Goal: Transaction & Acquisition: Purchase product/service

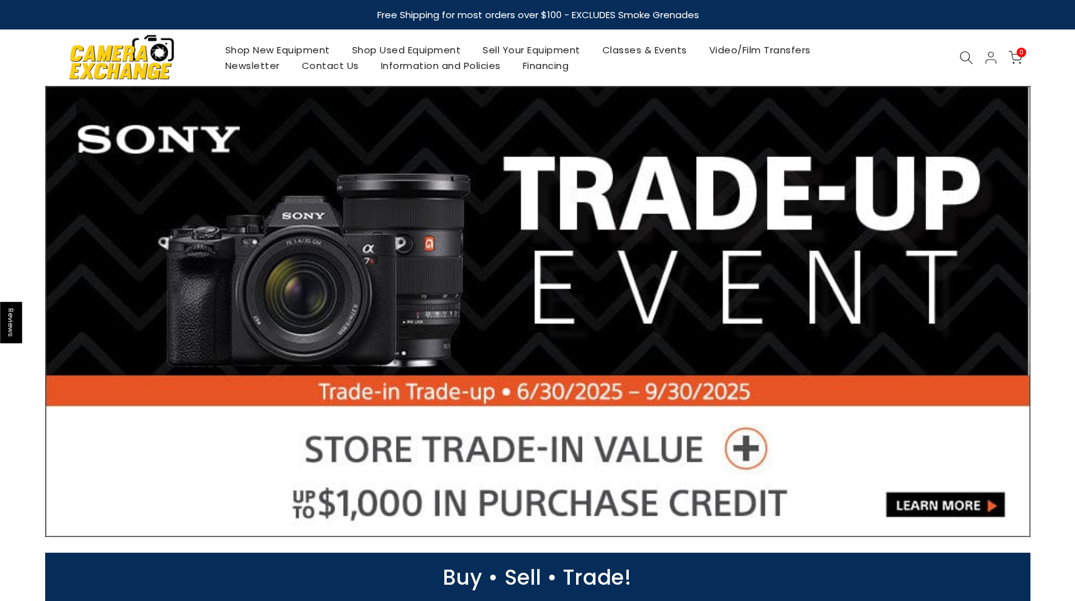
click at [439, 45] on link "Shop Used Equipment" at bounding box center [406, 50] width 131 height 16
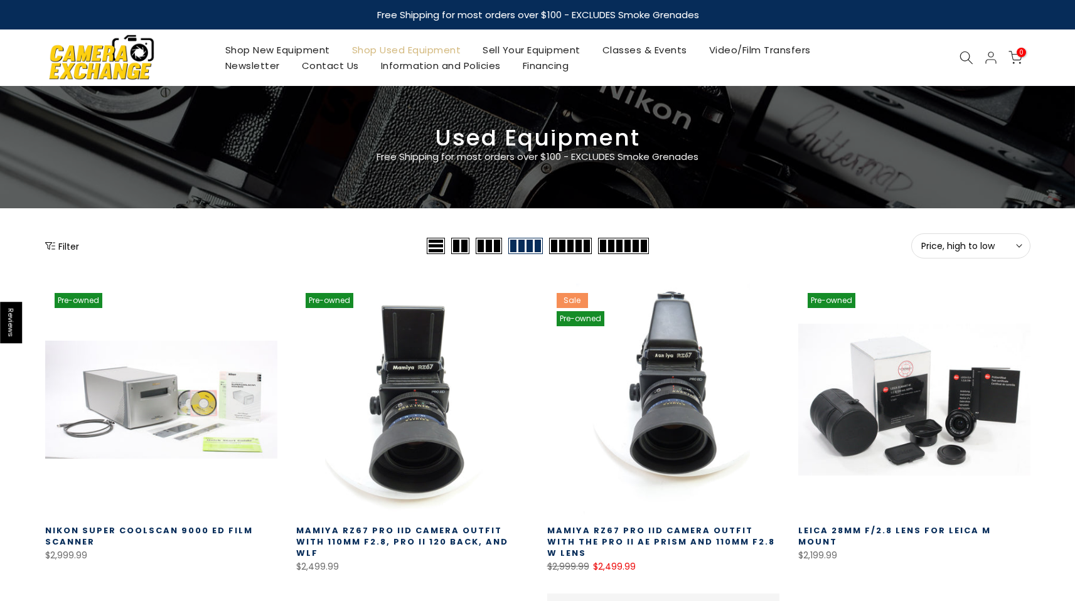
click at [976, 257] on button "Price, high to low Sort" at bounding box center [970, 245] width 119 height 25
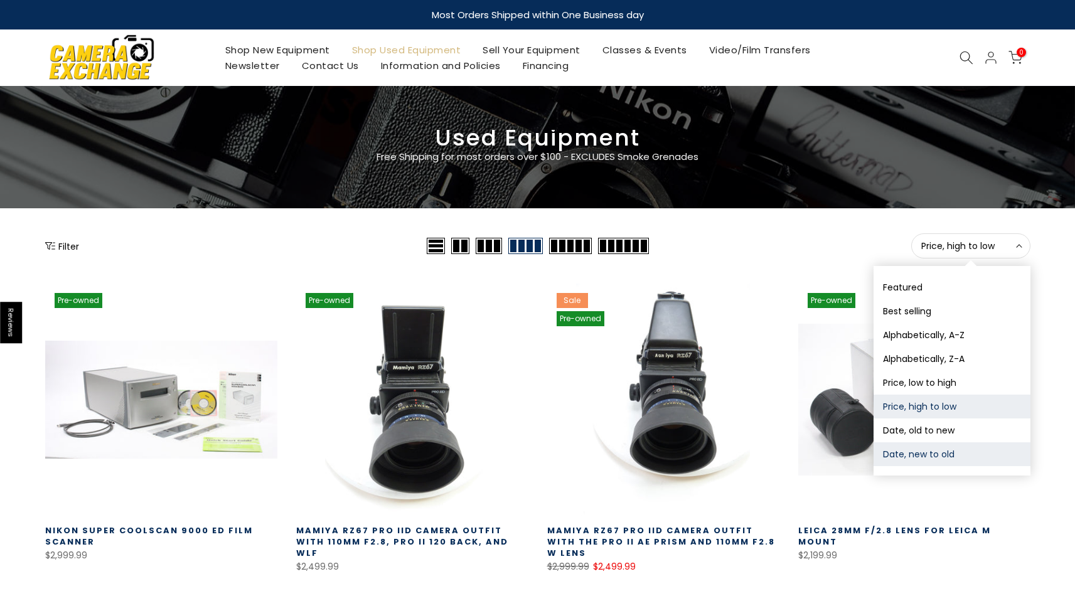
click at [943, 450] on button "Date, new to old" at bounding box center [951, 454] width 157 height 24
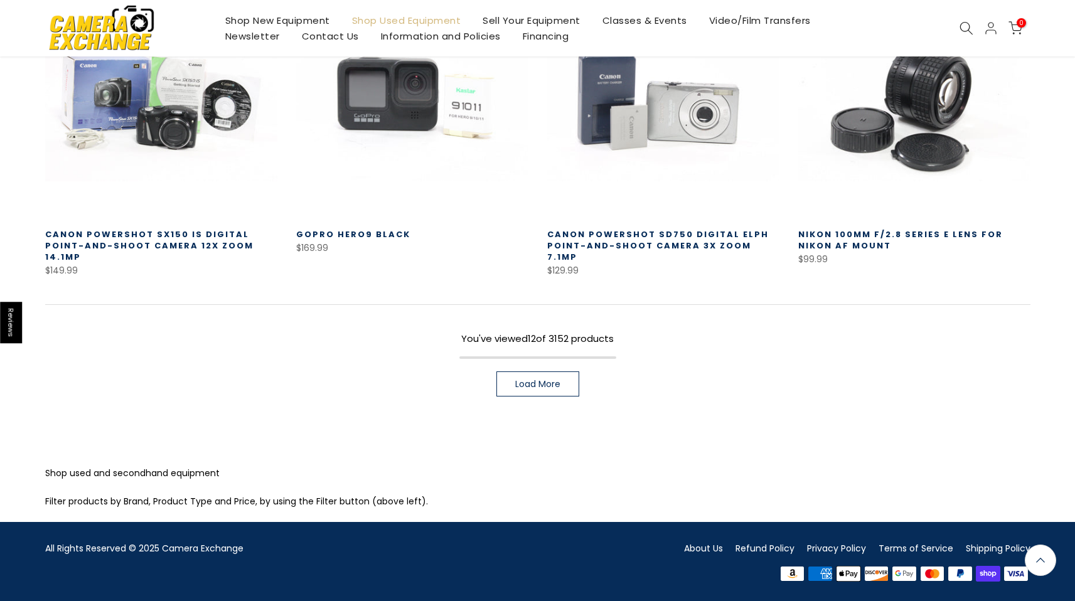
scroll to position [894, 0]
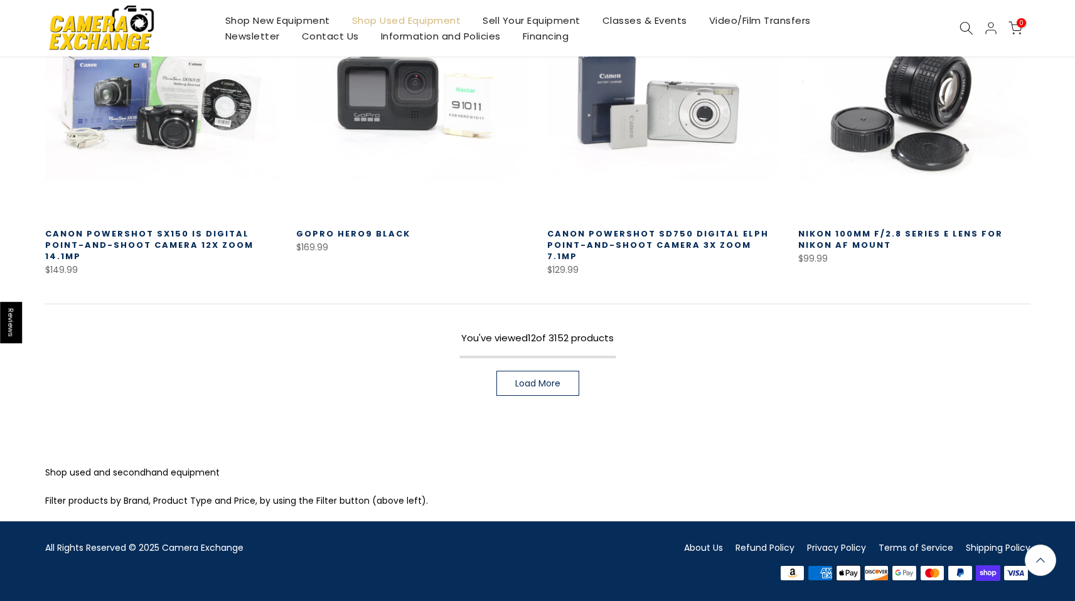
click at [516, 386] on span "Load More" at bounding box center [537, 383] width 45 height 9
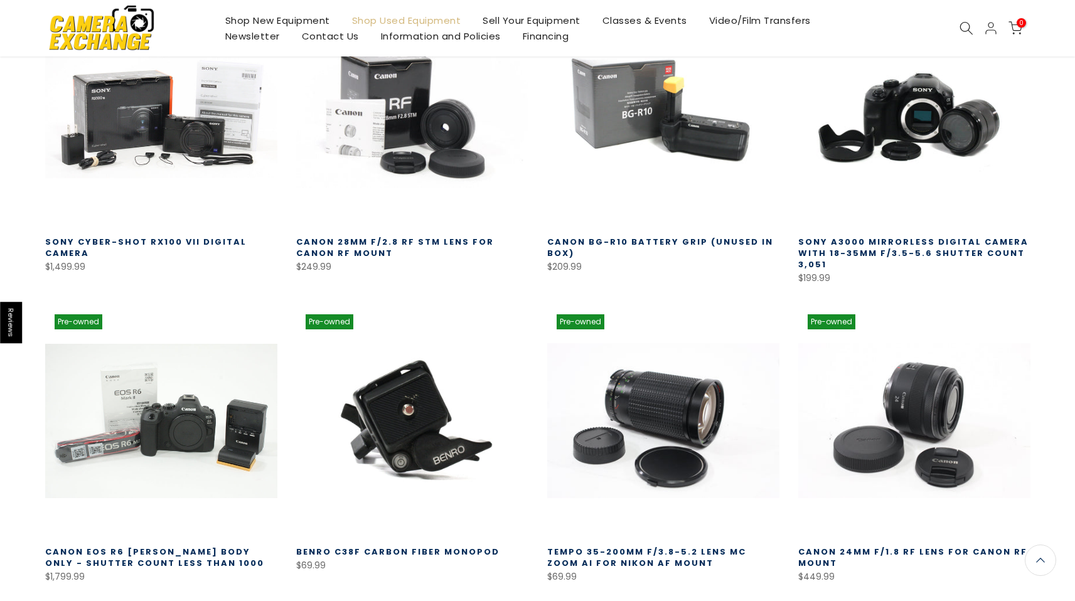
scroll to position [1753, 0]
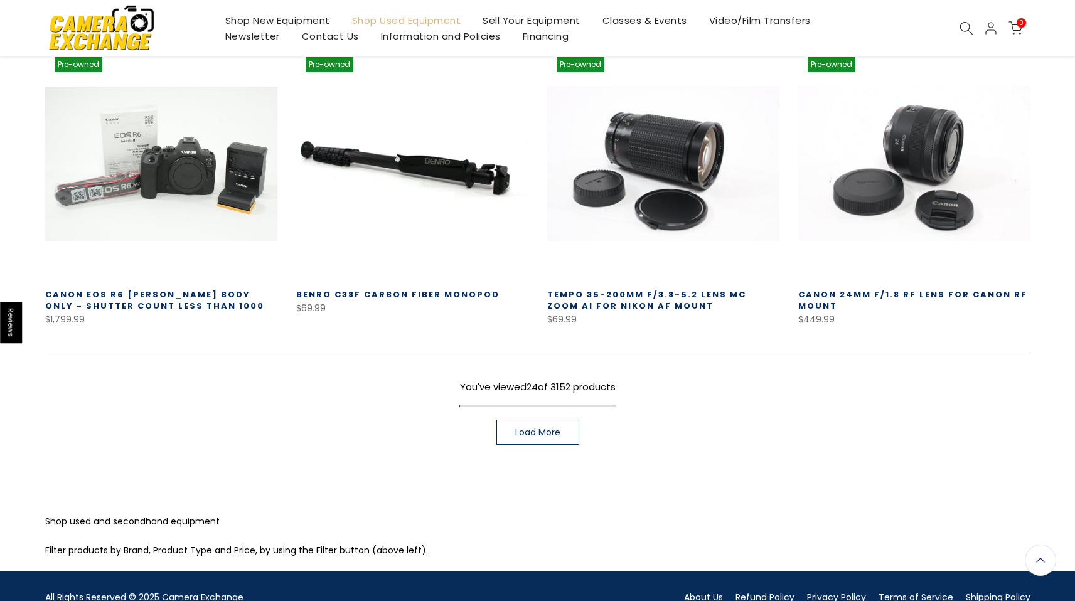
click at [536, 417] on div "You've viewed 24 of 3152 products Load More" at bounding box center [537, 399] width 985 height 92
click at [533, 428] on span "Load More" at bounding box center [537, 432] width 45 height 9
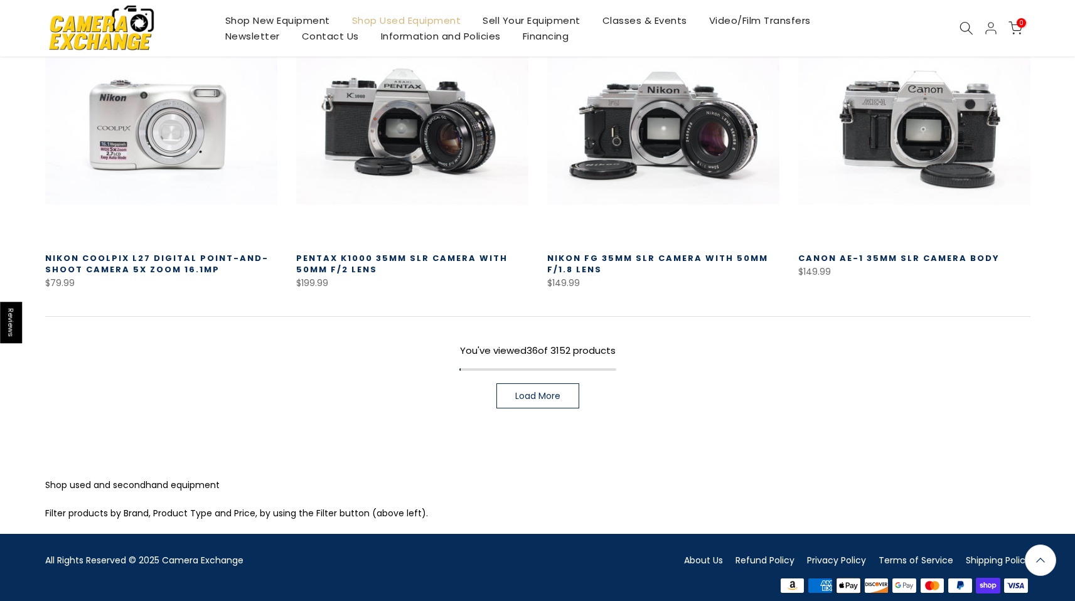
scroll to position [2710, 0]
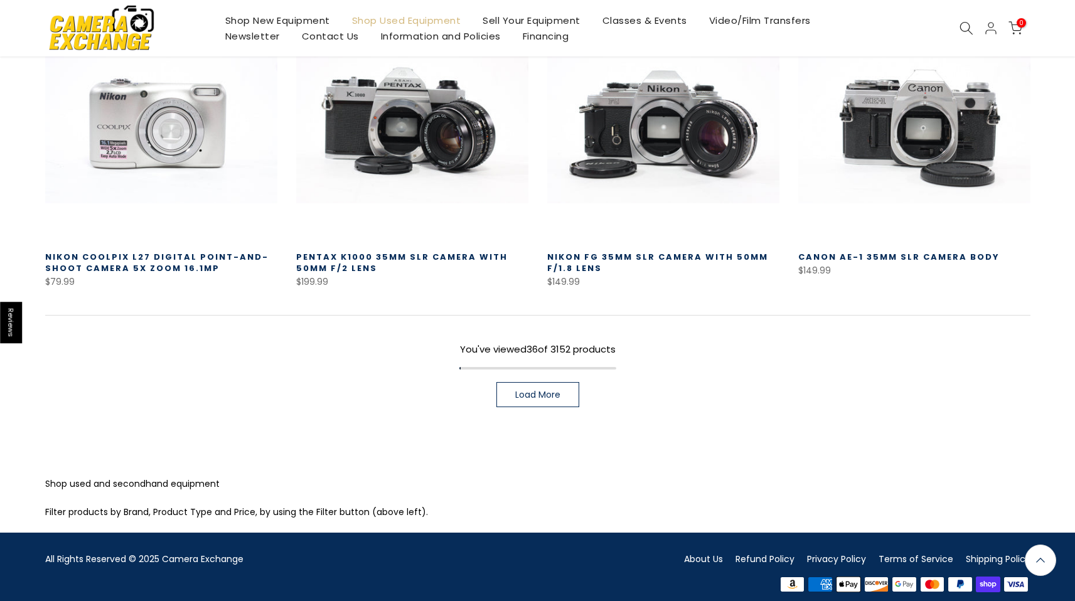
click at [537, 390] on span "Load More" at bounding box center [537, 394] width 45 height 9
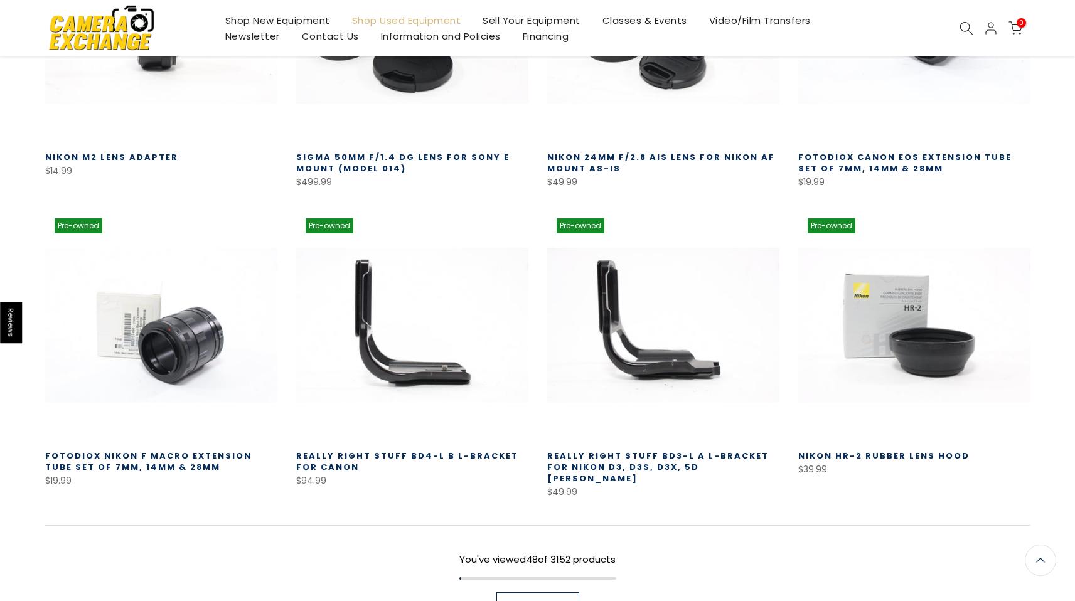
scroll to position [3482, 0]
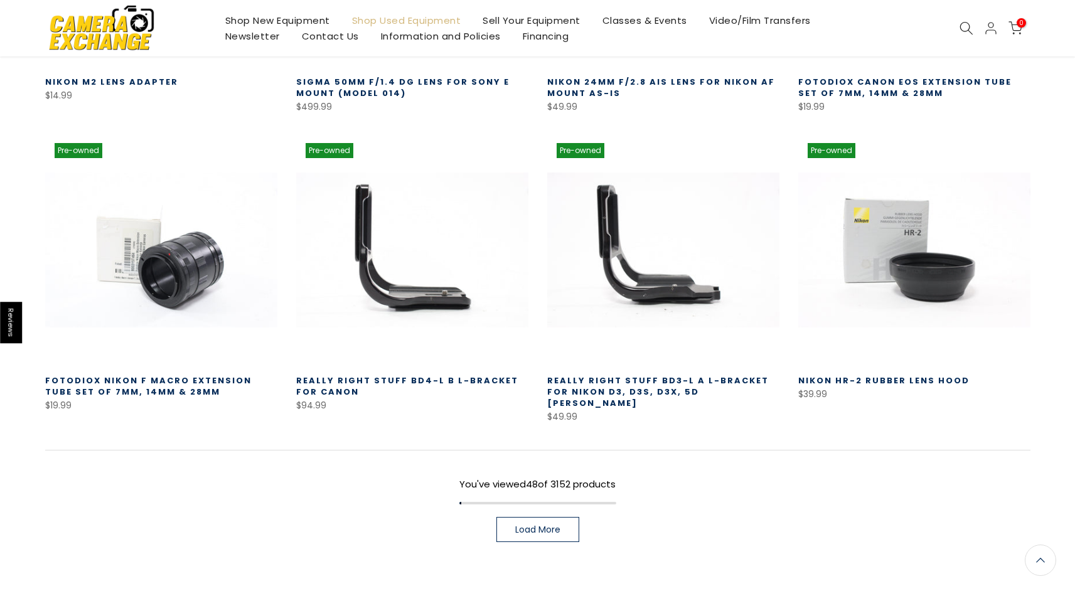
click at [515, 517] on link "Load More" at bounding box center [537, 529] width 83 height 25
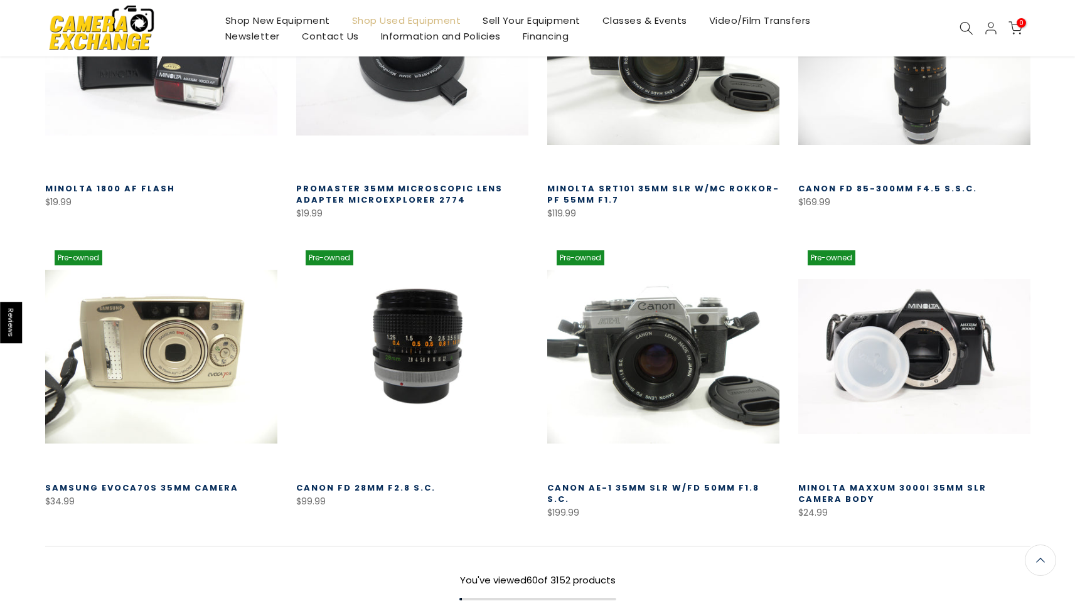
scroll to position [4284, 0]
